Goal: Transaction & Acquisition: Obtain resource

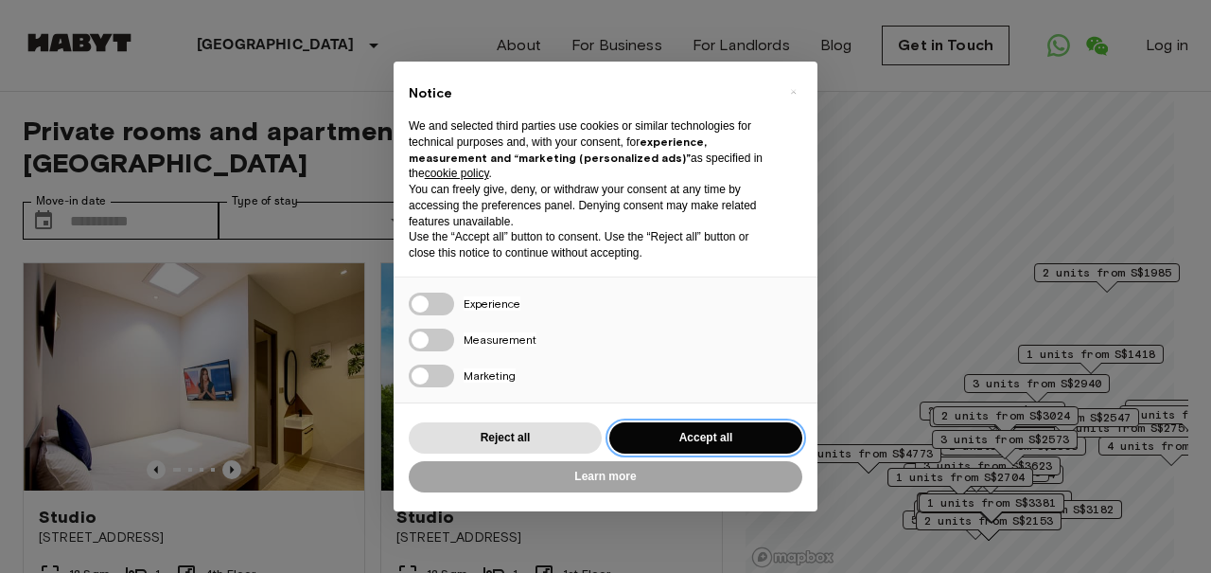
click at [706, 436] on button "Accept all" at bounding box center [705, 437] width 193 height 31
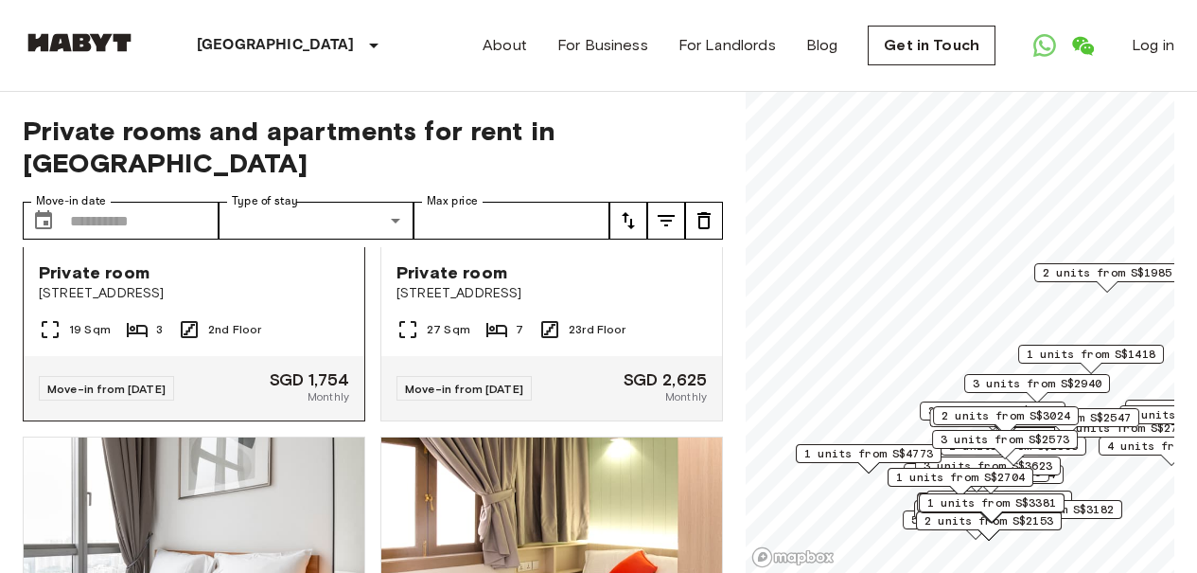
scroll to position [473, 0]
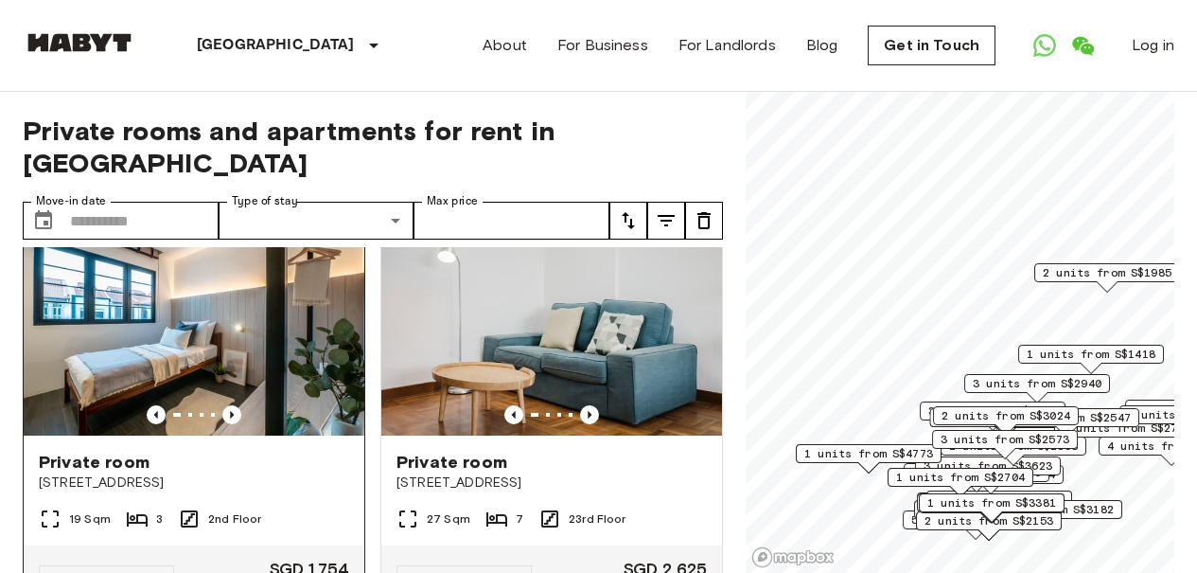
click at [240, 309] on img at bounding box center [194, 321] width 341 height 227
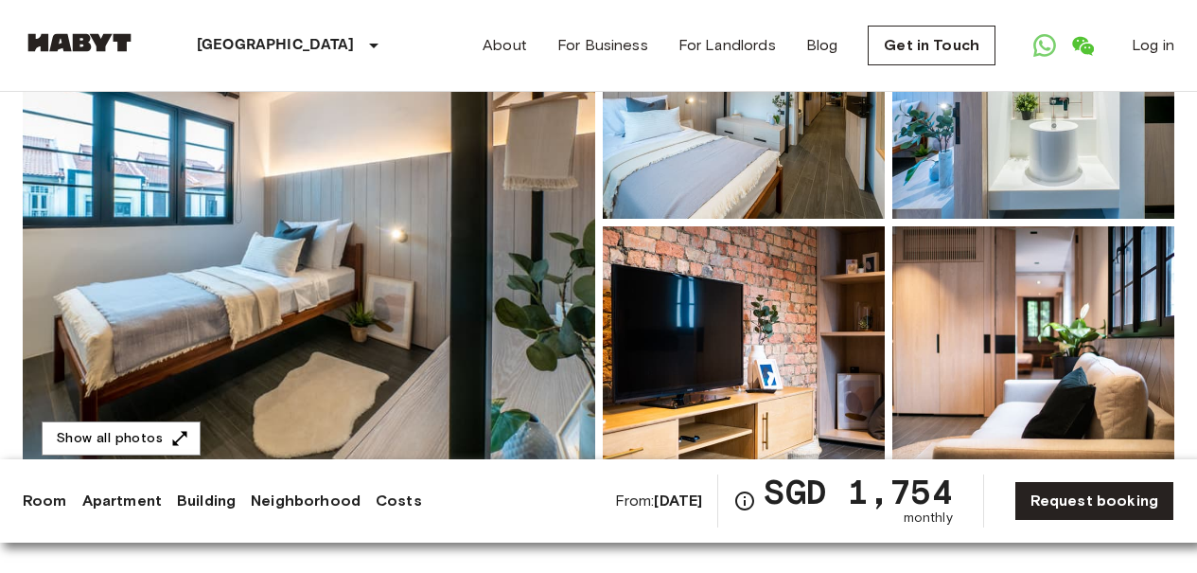
scroll to position [284, 0]
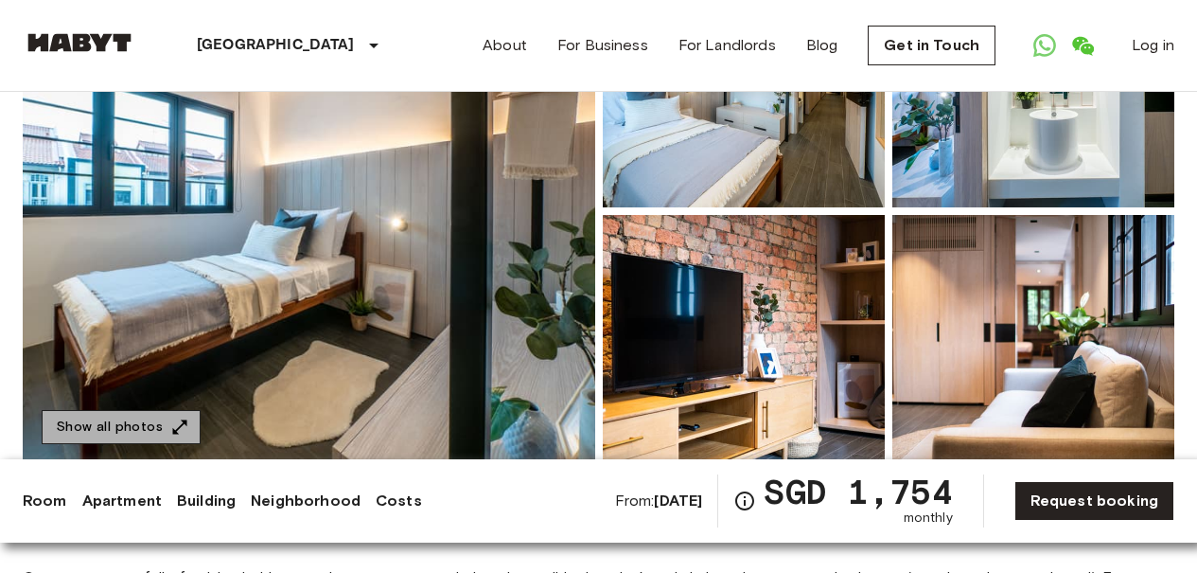
click at [132, 427] on button "Show all photos" at bounding box center [121, 427] width 159 height 35
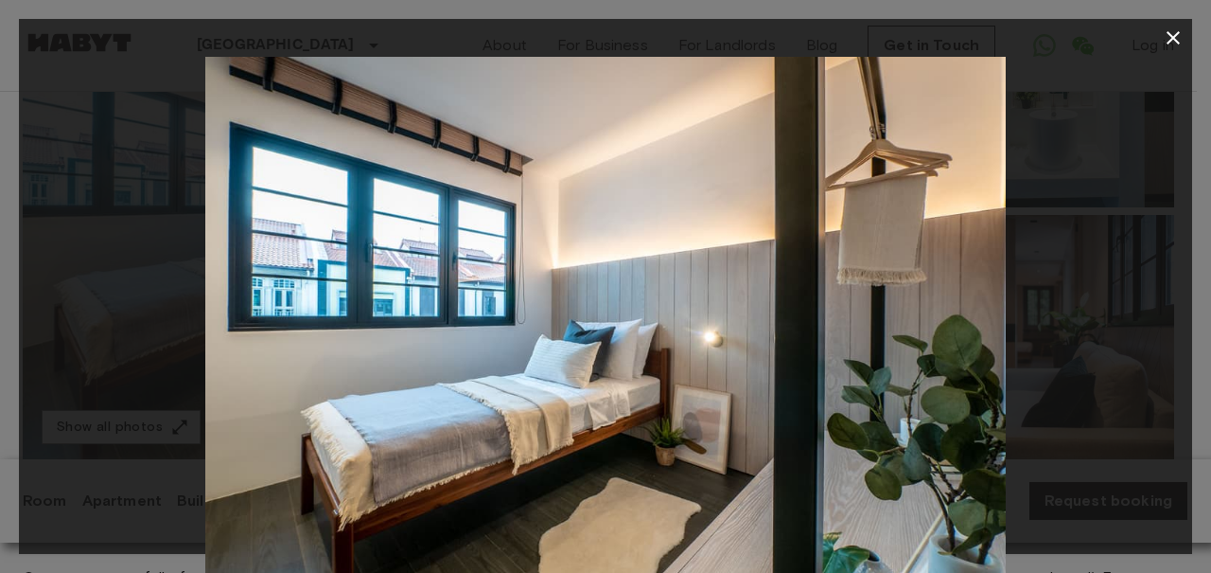
click at [1173, 35] on icon "button" at bounding box center [1173, 37] width 23 height 23
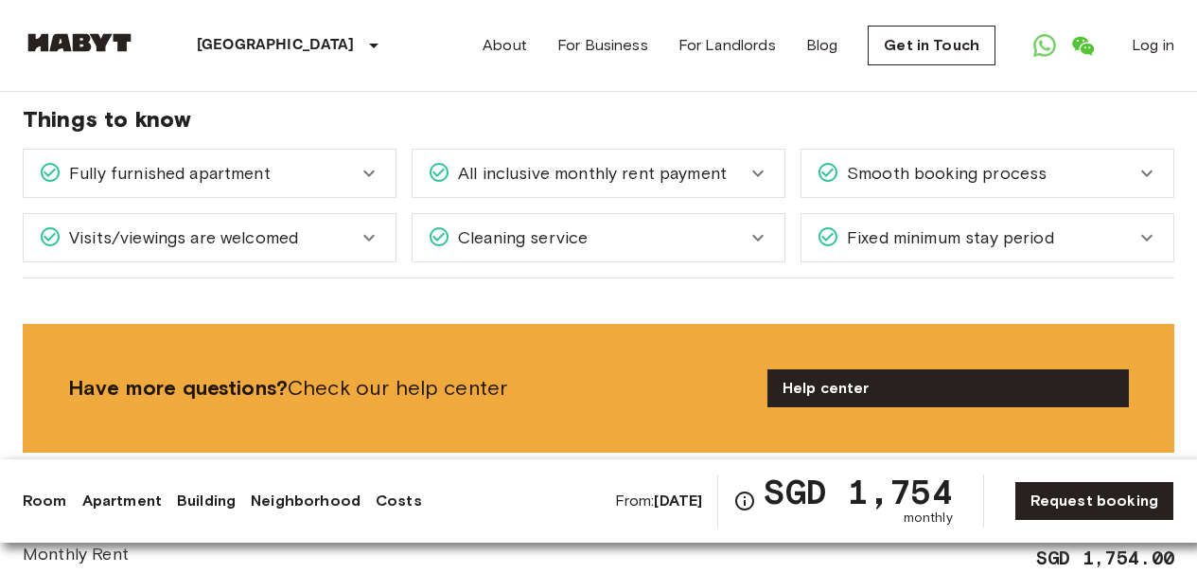
scroll to position [1624, 0]
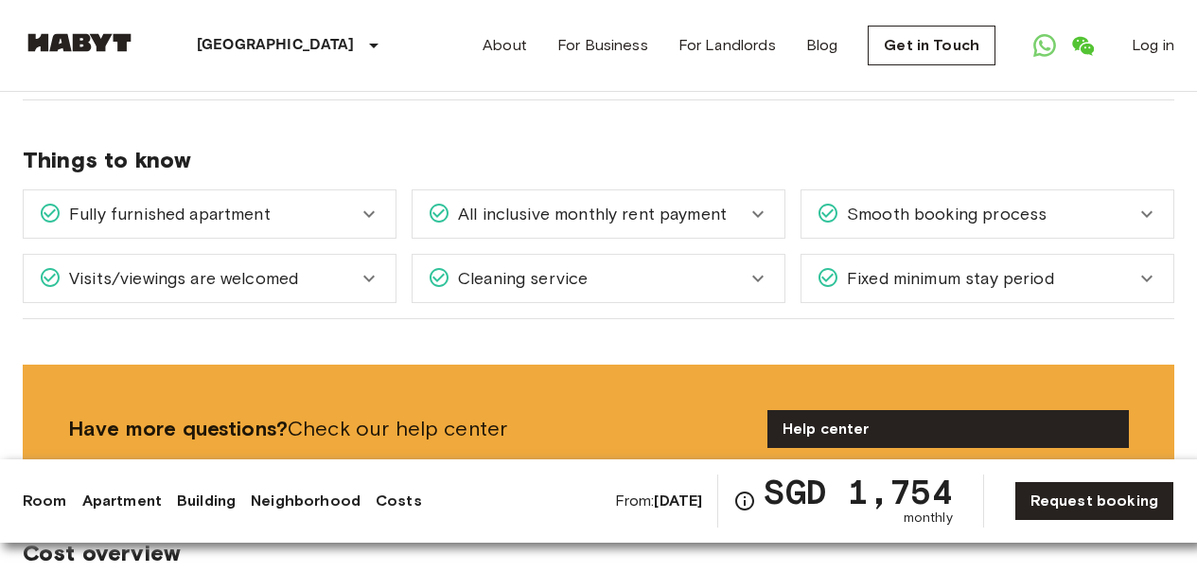
click at [1152, 277] on icon at bounding box center [1147, 278] width 23 height 23
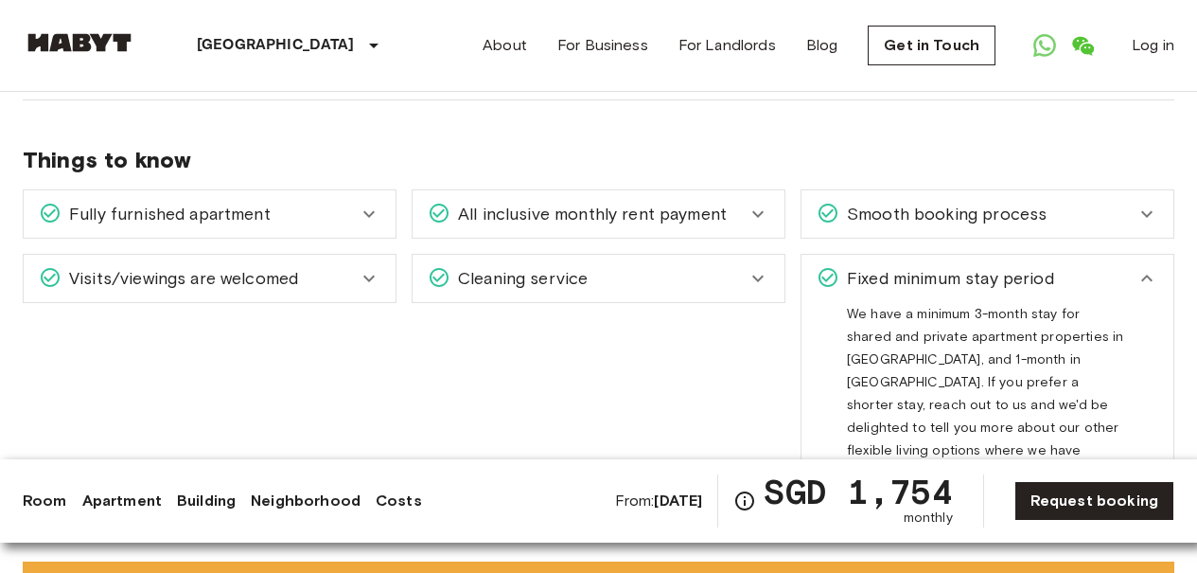
click at [1142, 279] on icon at bounding box center [1146, 277] width 11 height 7
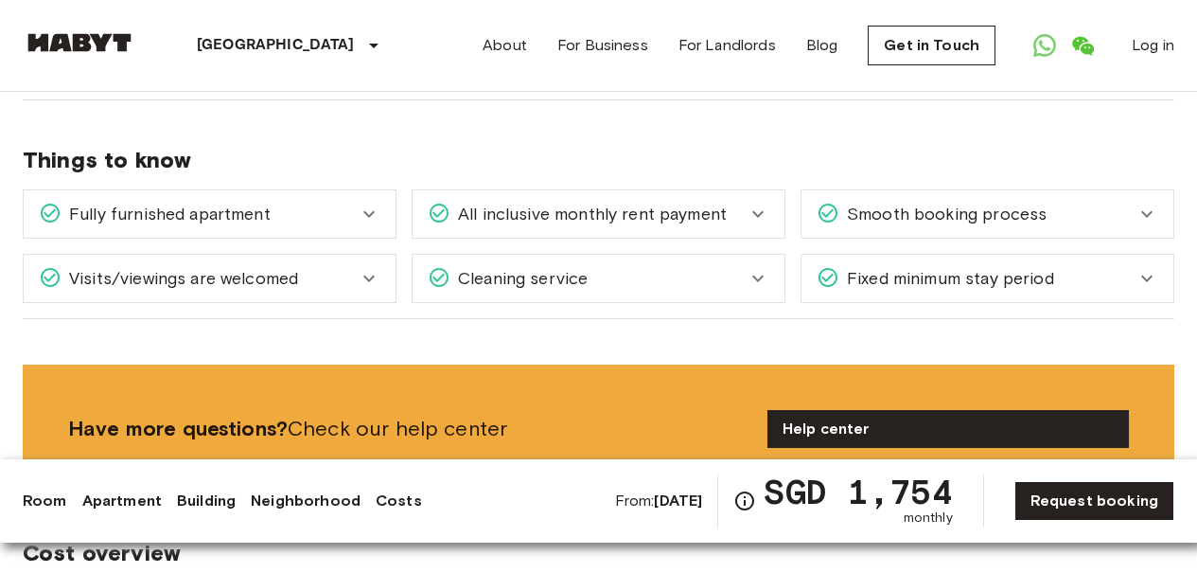
click at [757, 282] on icon at bounding box center [758, 278] width 23 height 23
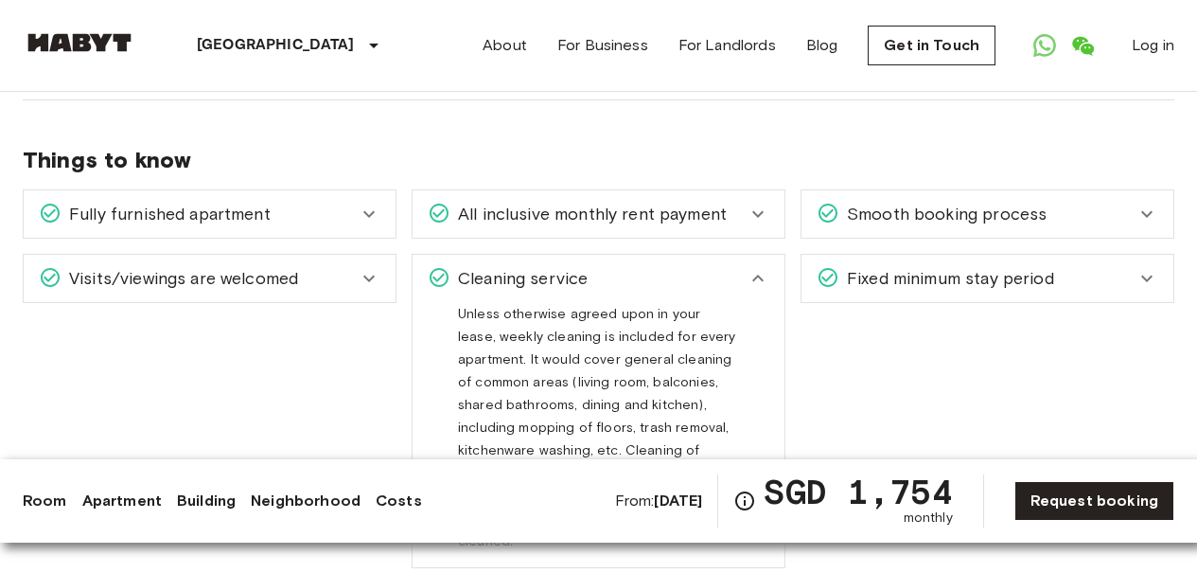
click at [757, 282] on icon at bounding box center [758, 278] width 23 height 23
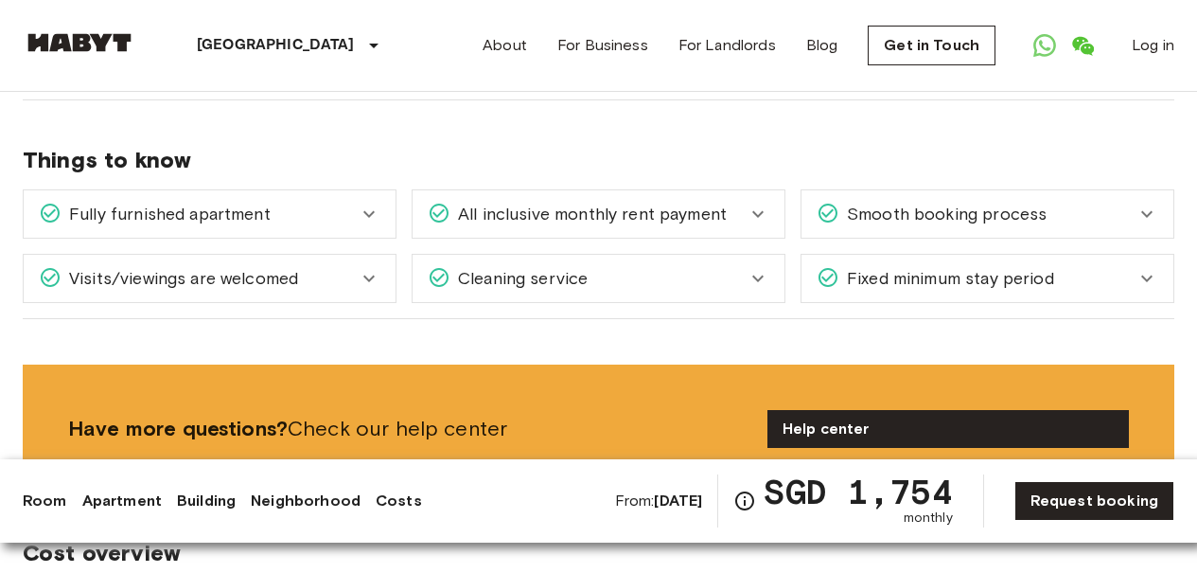
click at [758, 219] on icon at bounding box center [758, 214] width 23 height 23
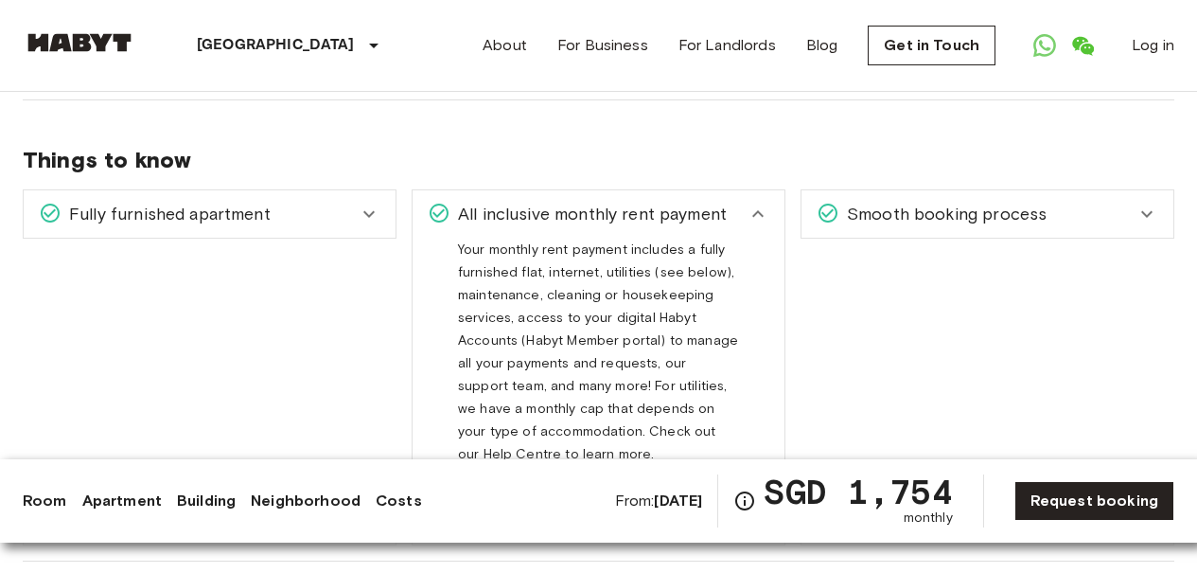
click at [758, 219] on icon at bounding box center [758, 214] width 23 height 23
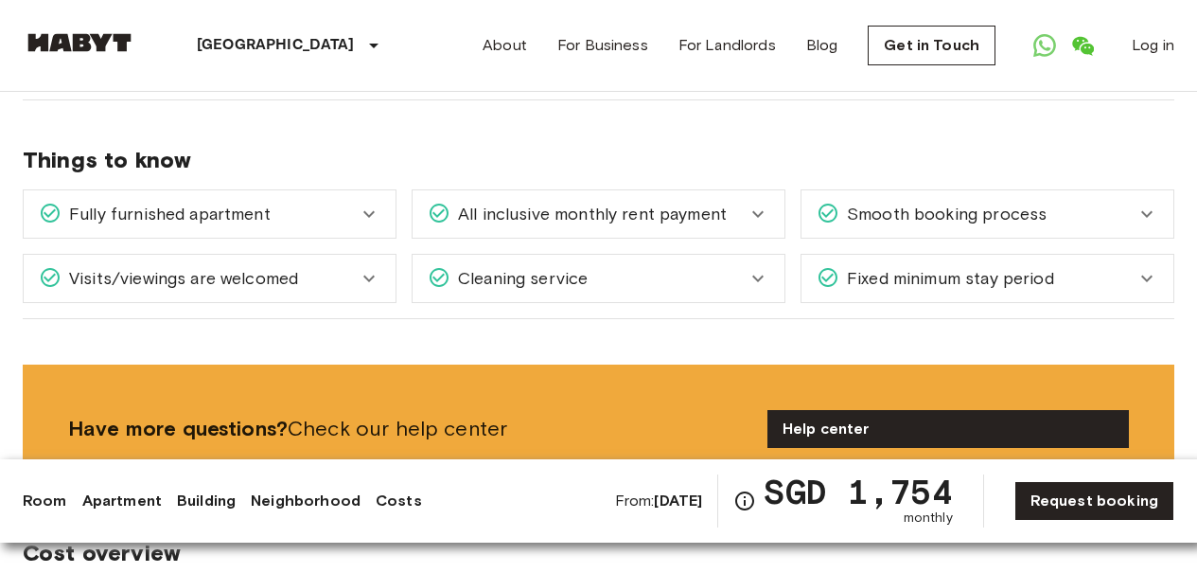
click at [365, 279] on icon at bounding box center [369, 278] width 23 height 23
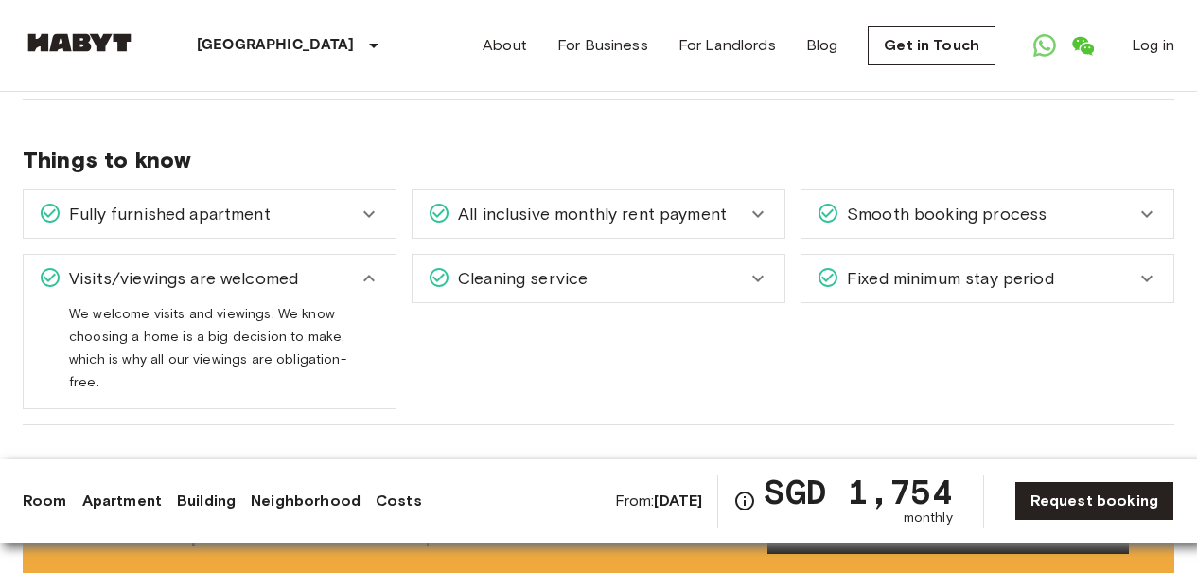
click at [365, 279] on icon at bounding box center [368, 277] width 11 height 7
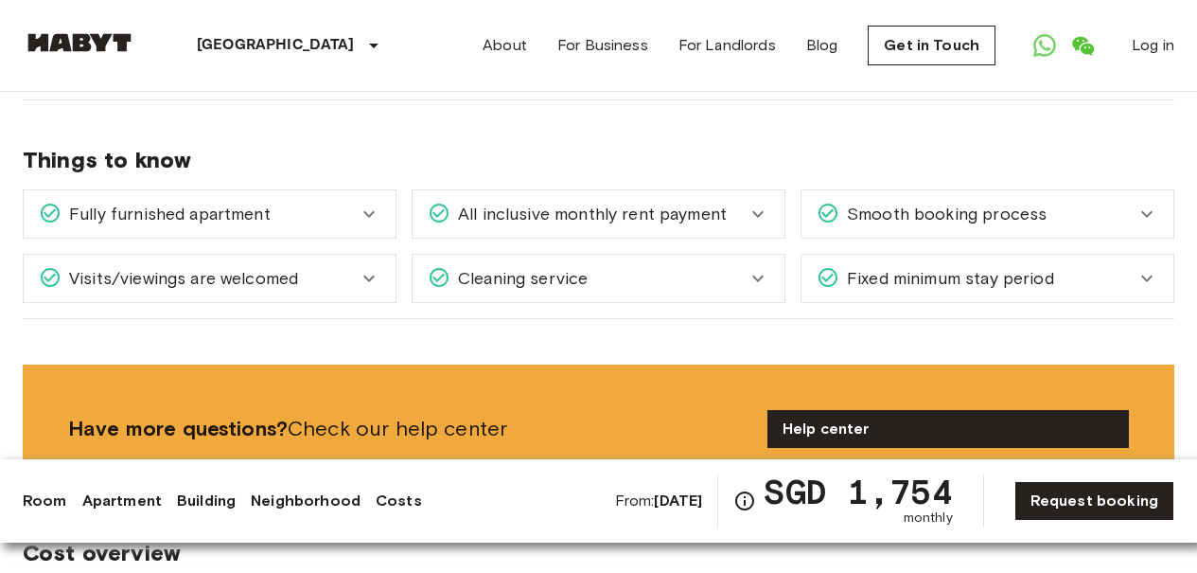
click at [364, 214] on icon at bounding box center [369, 214] width 23 height 23
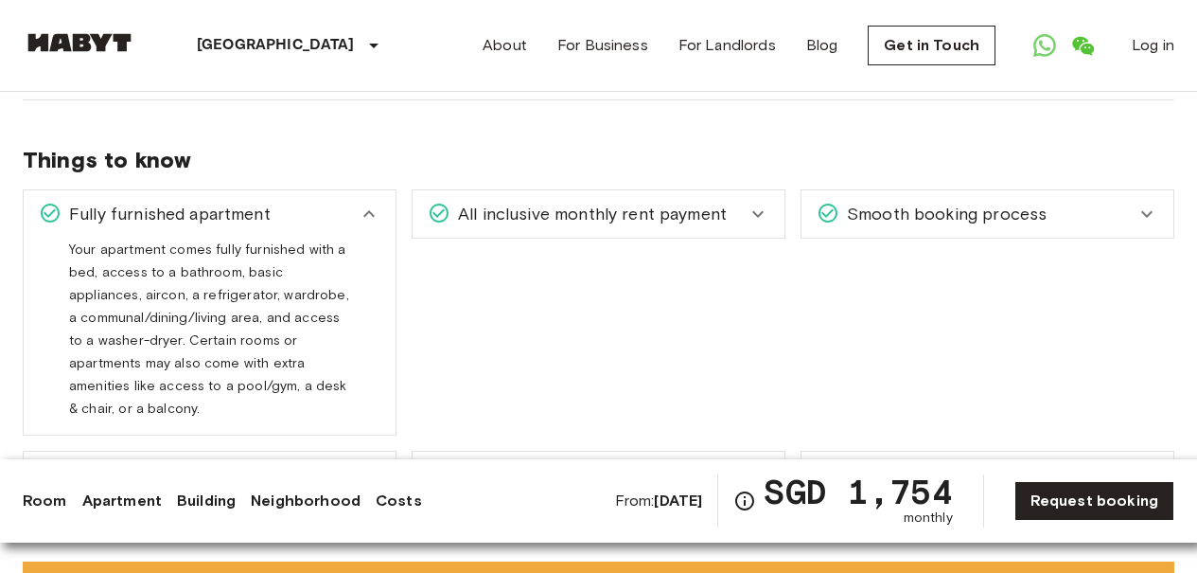
click at [364, 214] on icon at bounding box center [369, 214] width 23 height 23
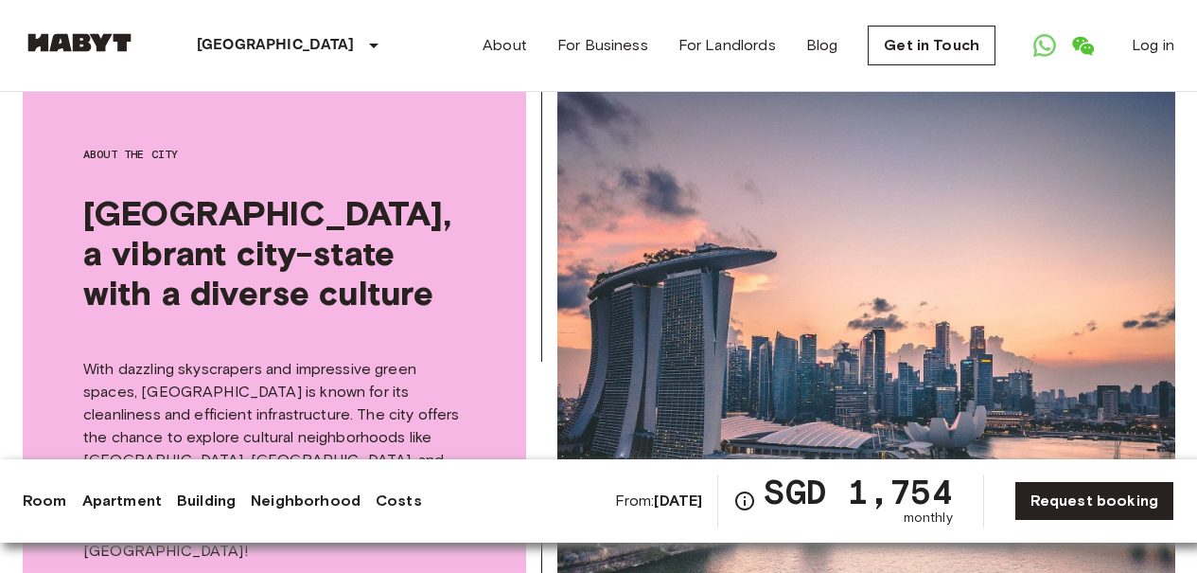
scroll to position [2570, 0]
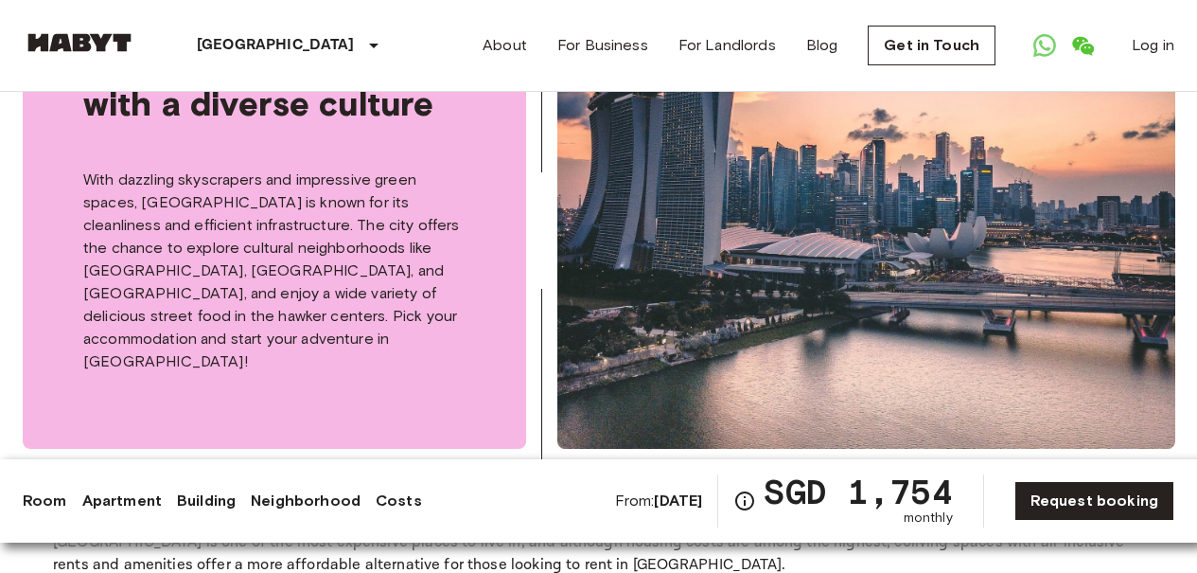
click at [395, 501] on link "Costs" at bounding box center [399, 500] width 46 height 23
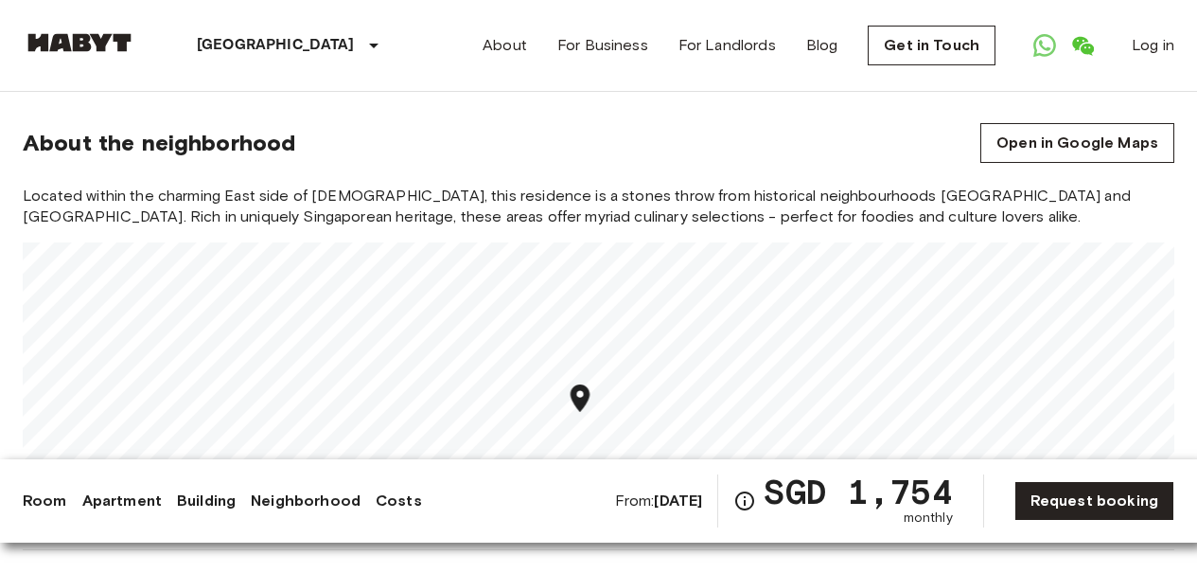
scroll to position [1458, 0]
